Goal: Task Accomplishment & Management: Manage account settings

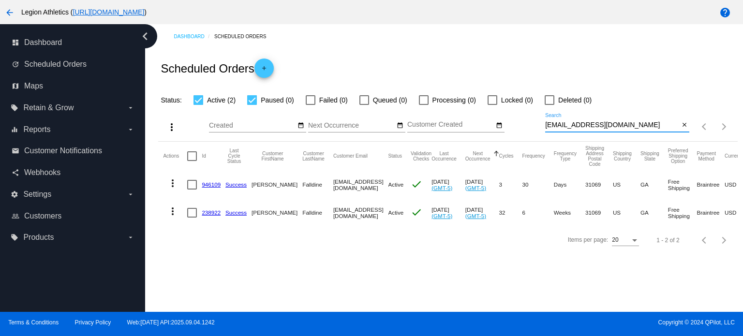
drag, startPoint x: 617, startPoint y: 123, endPoint x: 540, endPoint y: 133, distance: 78.0
click at [541, 130] on div "more_vert Sep Jan Feb Mar [DATE]" at bounding box center [447, 123] width 579 height 35
paste input "mbestvina1995"
type input "[EMAIL_ADDRESS][DOMAIN_NAME]"
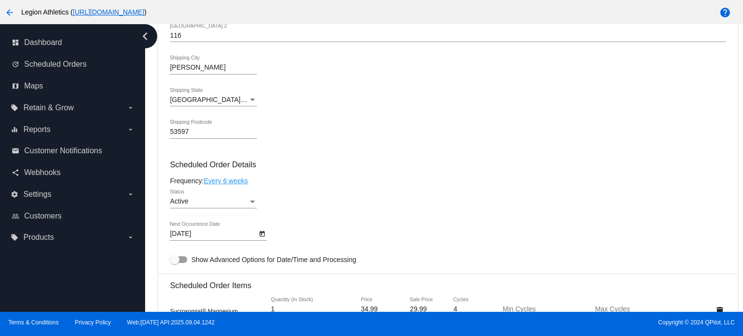
scroll to position [532, 0]
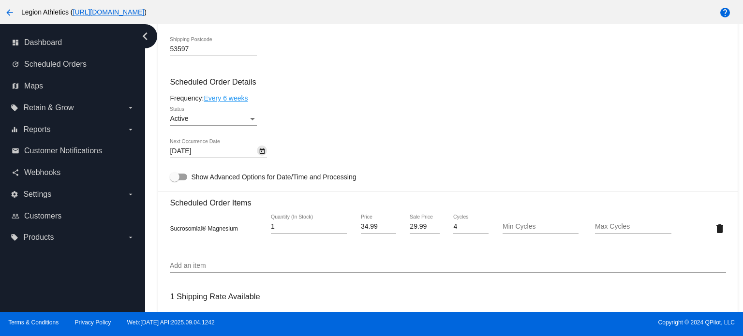
click at [263, 153] on icon "Open calendar" at bounding box center [262, 152] width 7 height 12
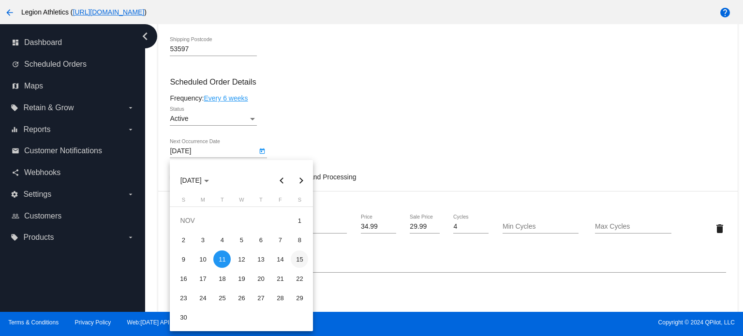
click at [294, 260] on div "15" at bounding box center [299, 258] width 17 height 17
type input "[DATE]"
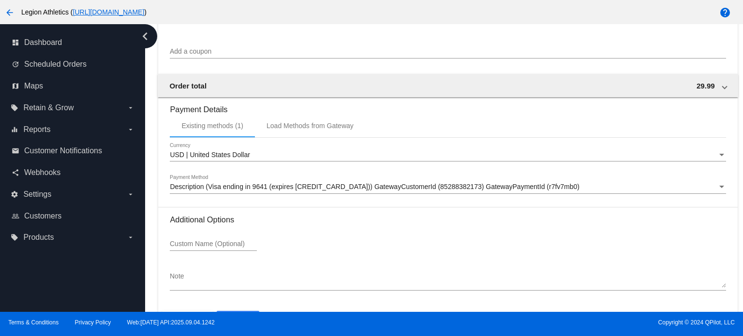
scroll to position [946, 0]
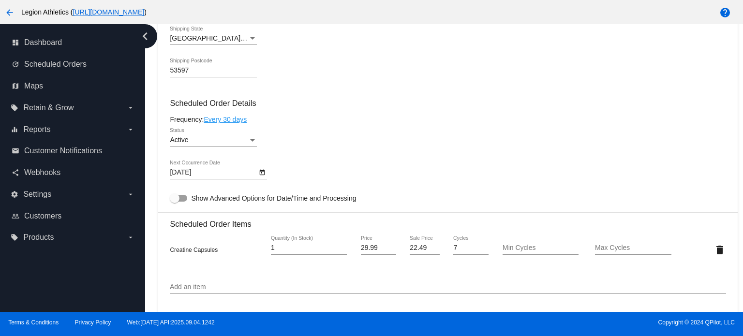
scroll to position [580, 0]
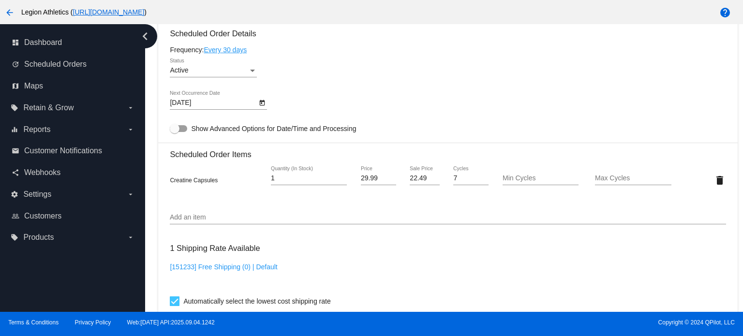
click at [263, 109] on icon "Open calendar" at bounding box center [262, 103] width 7 height 12
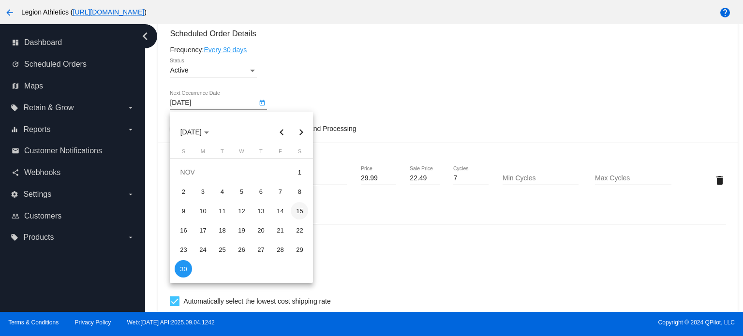
click at [300, 212] on div "15" at bounding box center [299, 210] width 17 height 17
type input "[DATE]"
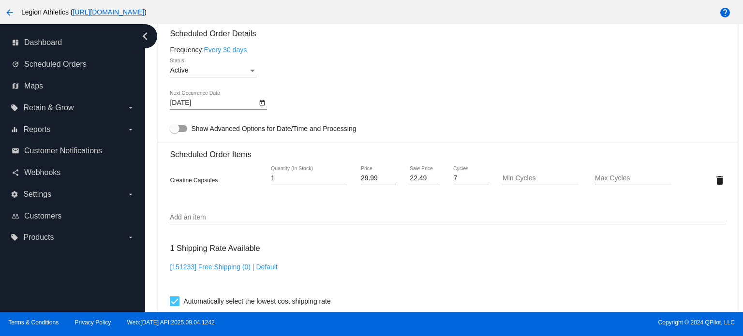
click at [234, 47] on link "Every 30 days" at bounding box center [225, 50] width 43 height 8
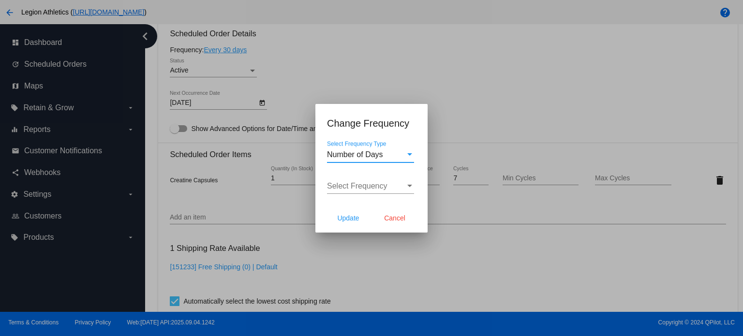
click at [388, 161] on div "Number of Days Select Frequency Type" at bounding box center [370, 152] width 87 height 22
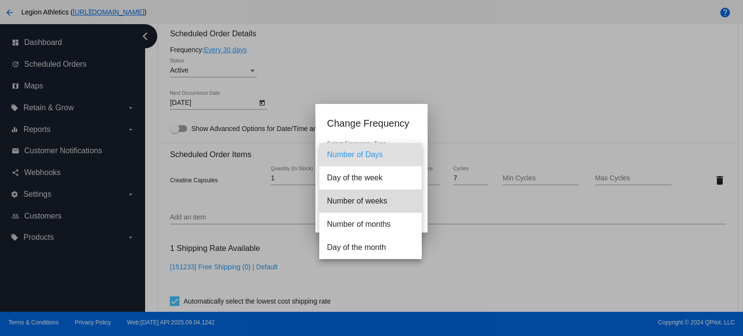
drag, startPoint x: 369, startPoint y: 208, endPoint x: 364, endPoint y: 205, distance: 6.5
click at [369, 208] on span "Number of weeks" at bounding box center [370, 201] width 87 height 23
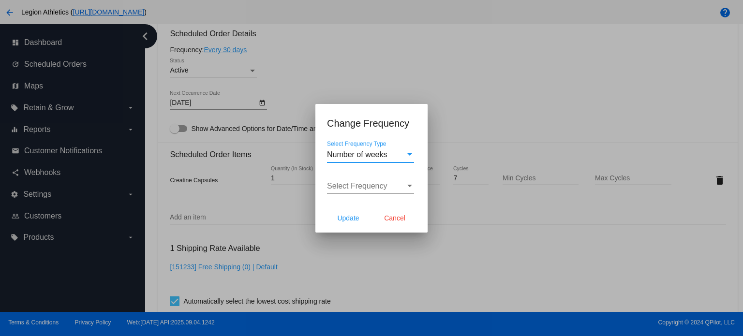
click at [352, 189] on span "Select Frequency" at bounding box center [357, 186] width 60 height 8
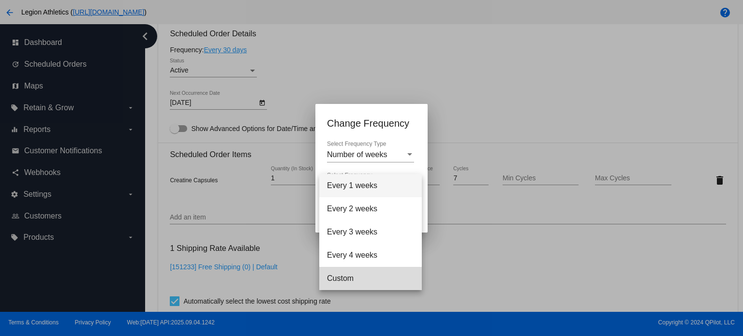
click at [353, 273] on span "Custom" at bounding box center [370, 278] width 87 height 23
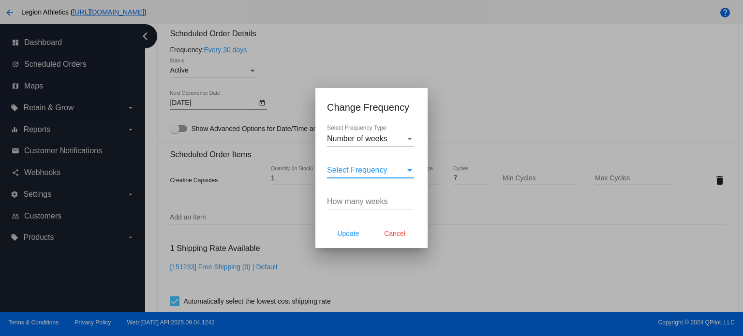
click at [352, 207] on div "How many weeks" at bounding box center [370, 199] width 87 height 22
click at [352, 202] on input "How many weeks" at bounding box center [370, 201] width 87 height 9
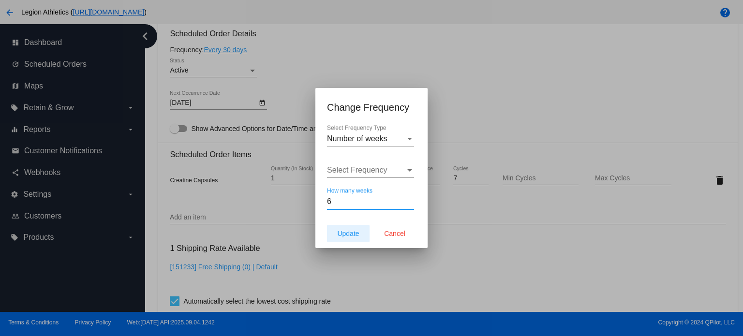
type input "6"
click at [351, 231] on span "Update" at bounding box center [348, 234] width 22 height 8
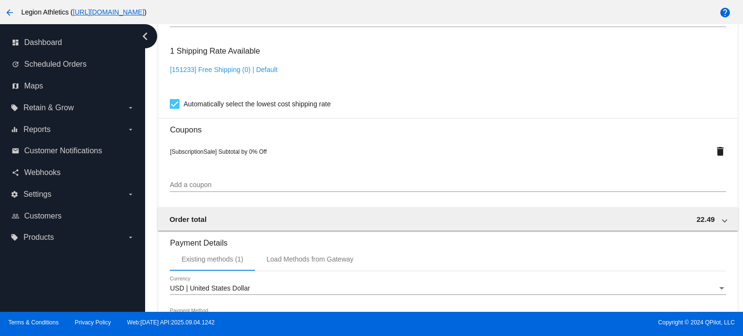
type input "10/26/2025"
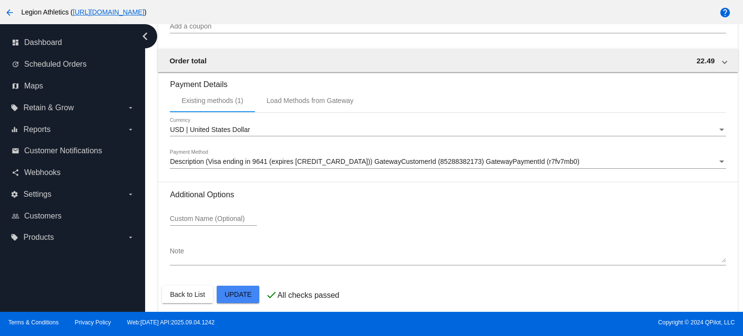
scroll to position [946, 0]
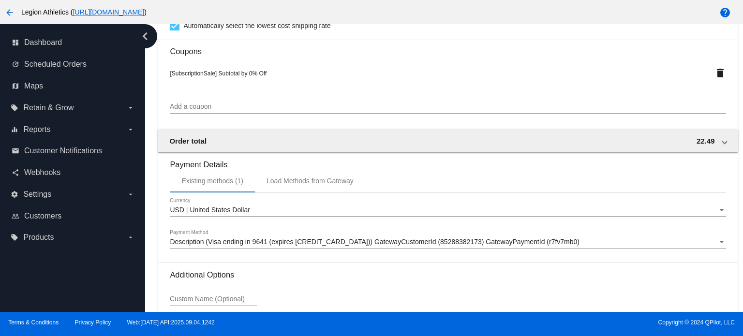
scroll to position [752, 0]
